Goal: Check status

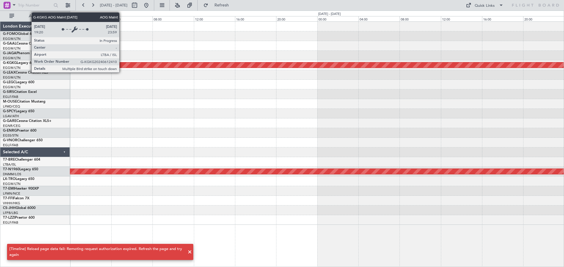
click at [122, 65] on div "AOG Maint [GEOGRAPHIC_DATA] (Ataturk)" at bounding box center [317, 65] width 1480 height 5
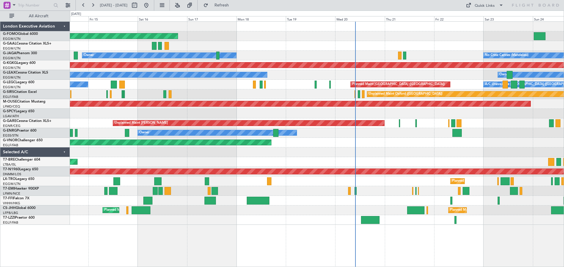
click at [178, 115] on div at bounding box center [317, 114] width 494 height 10
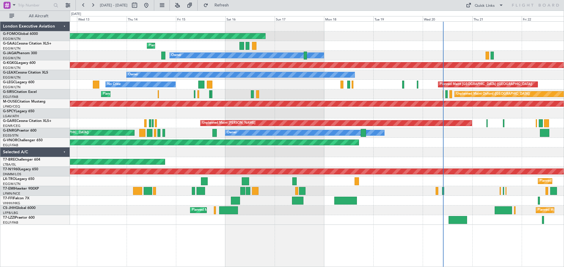
click at [256, 119] on div "Planned Maint Windsor Locks ([PERSON_NAME] Intl) Planned Maint Owner No Crew Ca…" at bounding box center [317, 123] width 494 height 203
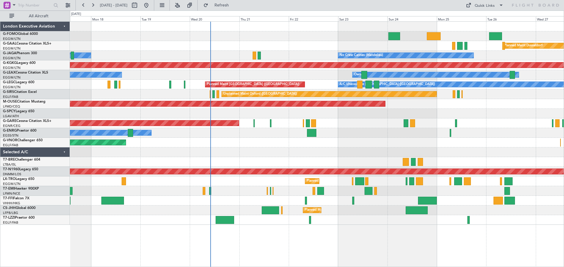
click at [96, 48] on div "Planned Maint Dusseldorf" at bounding box center [317, 46] width 494 height 10
